Goal: Task Accomplishment & Management: Use online tool/utility

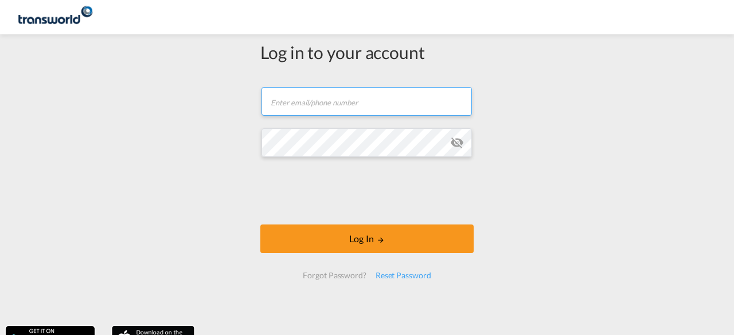
click at [352, 99] on input "text" at bounding box center [366, 101] width 210 height 29
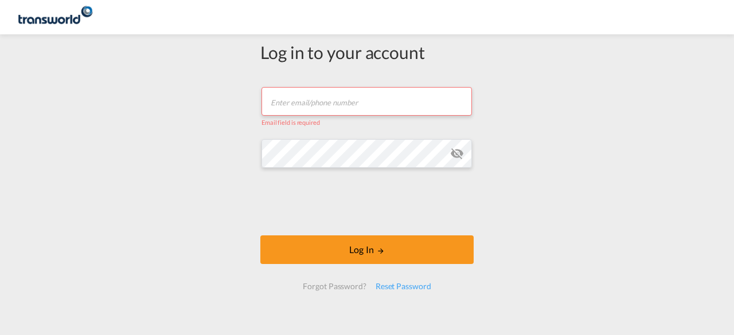
click at [319, 105] on input "text" at bounding box center [366, 101] width 210 height 29
type input "abhay.sinha@transworld.com"
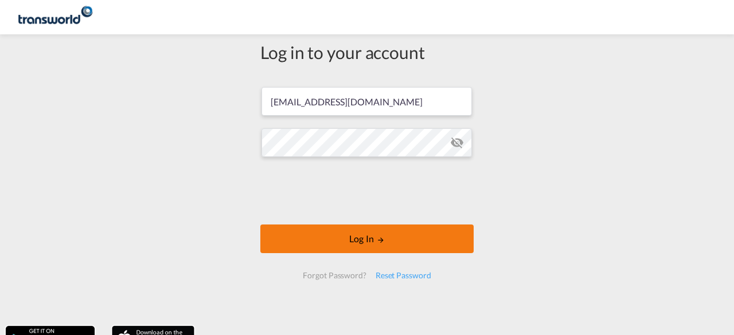
click at [369, 243] on button "Log In" at bounding box center [366, 239] width 213 height 29
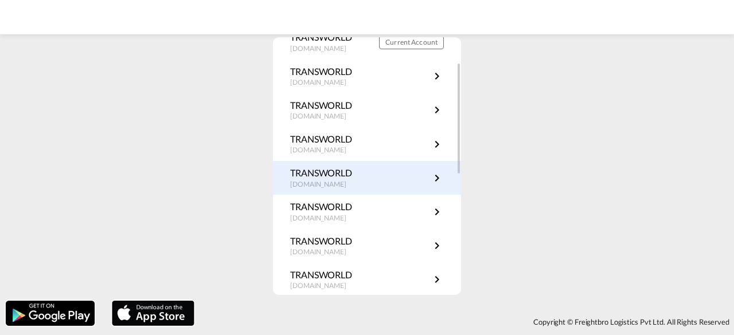
scroll to position [115, 0]
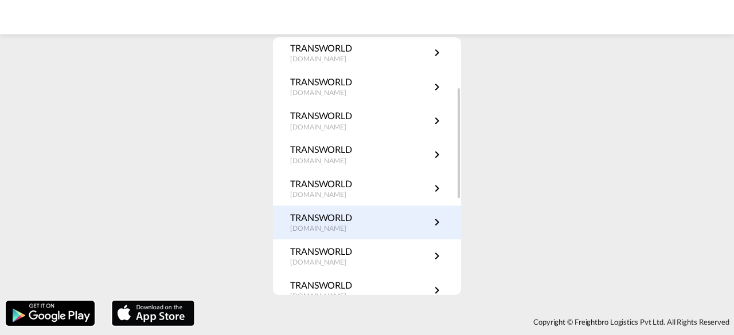
click at [415, 226] on link "TRANSWORLD trp.instaquote.patang.io" at bounding box center [367, 223] width 154 height 22
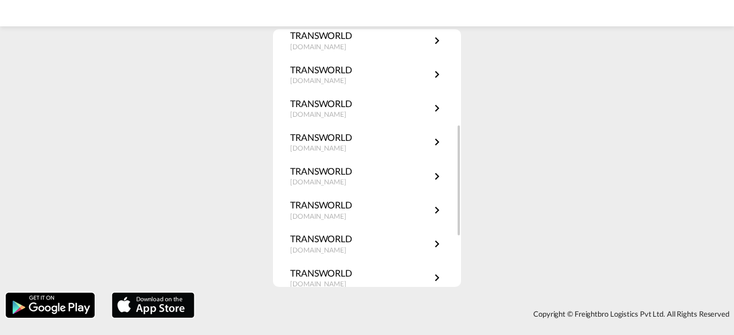
scroll to position [163, 0]
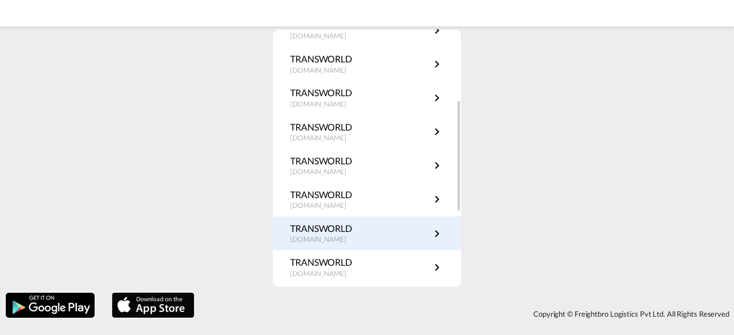
click at [418, 231] on link "TRANSWORLD koc.instaquote.patang.io" at bounding box center [367, 233] width 154 height 22
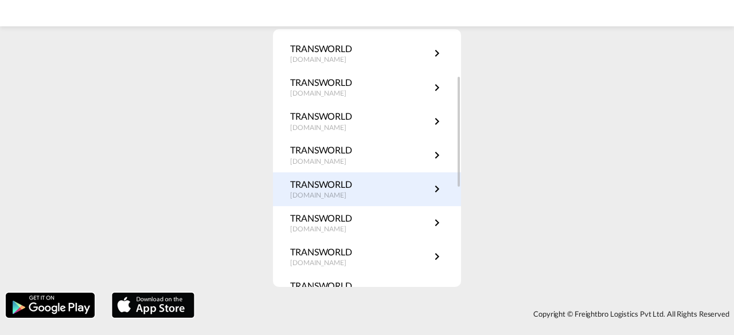
scroll to position [49, 0]
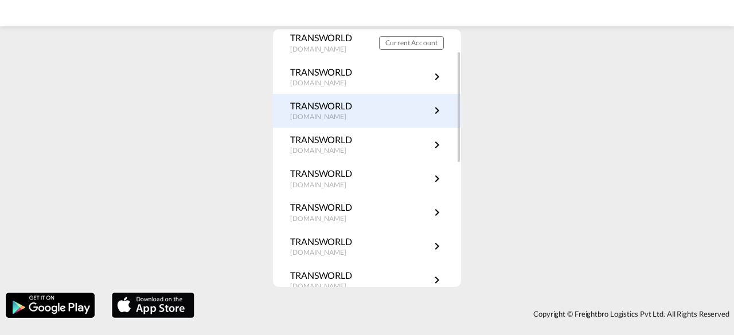
click at [421, 112] on link "TRANSWORLD chn.instaquote.patang.io" at bounding box center [367, 111] width 154 height 22
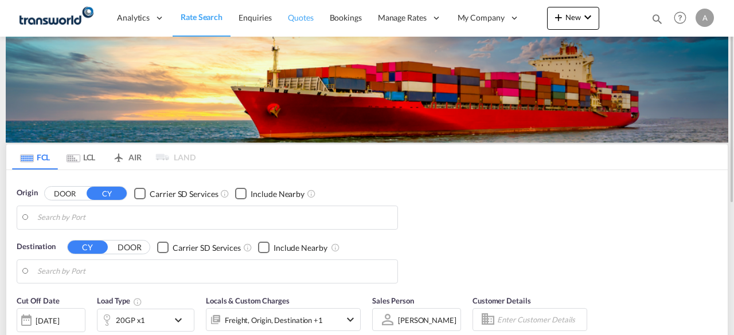
click at [304, 17] on span "Quotes" at bounding box center [300, 18] width 25 height 10
click at [302, 19] on span "Quotes" at bounding box center [300, 18] width 25 height 10
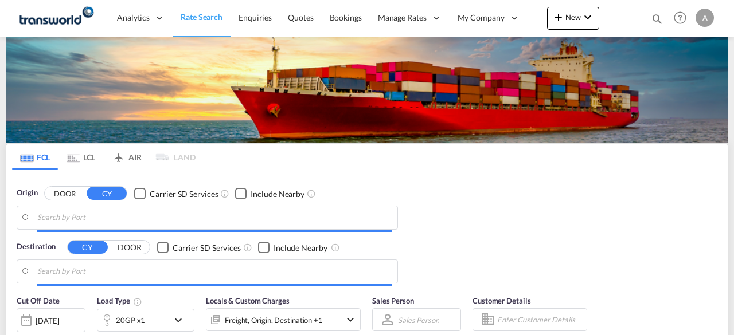
type input "Port of Mundra, Mundra, INMUN"
type input "Port of New York, New York, USNYC"
